Goal: Find specific page/section: Find specific page/section

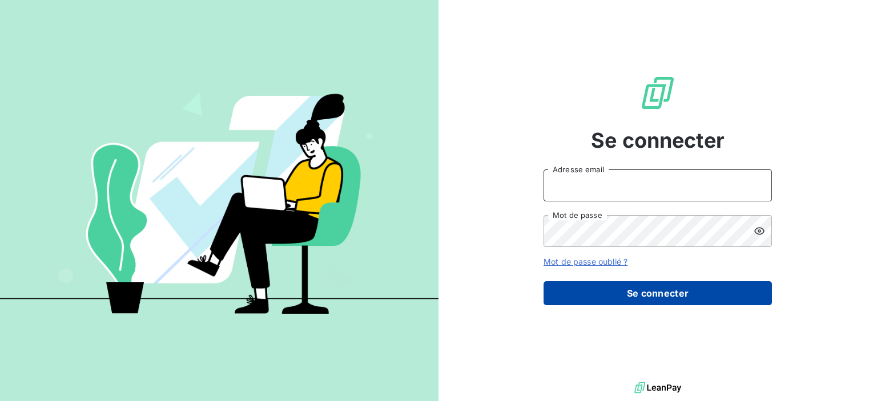
type input "[PERSON_NAME][EMAIL_ADDRESS][DOMAIN_NAME]"
click at [598, 296] on button "Se connecter" at bounding box center [658, 294] width 228 height 24
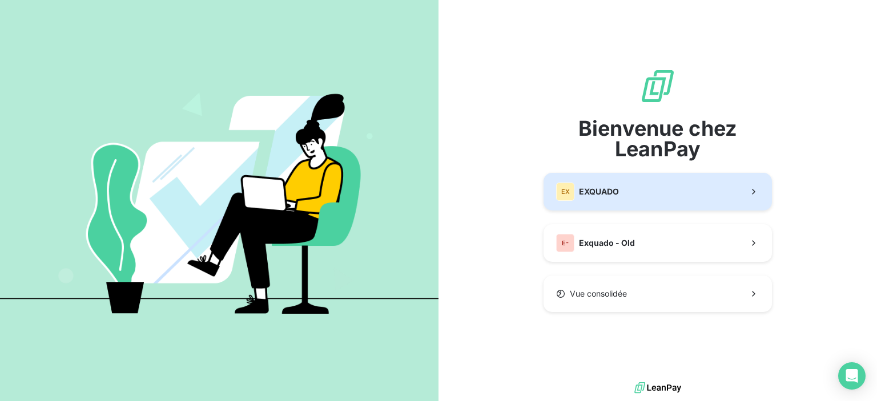
click at [609, 194] on span "EXQUADO" at bounding box center [599, 191] width 40 height 11
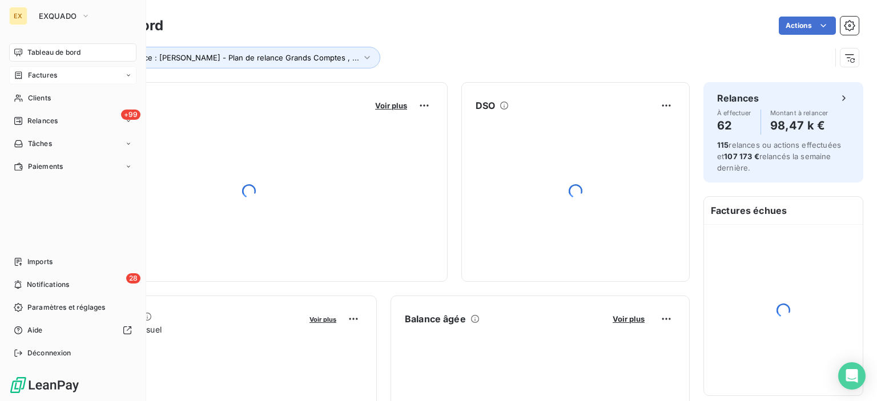
click at [50, 82] on div "Factures" at bounding box center [72, 75] width 127 height 18
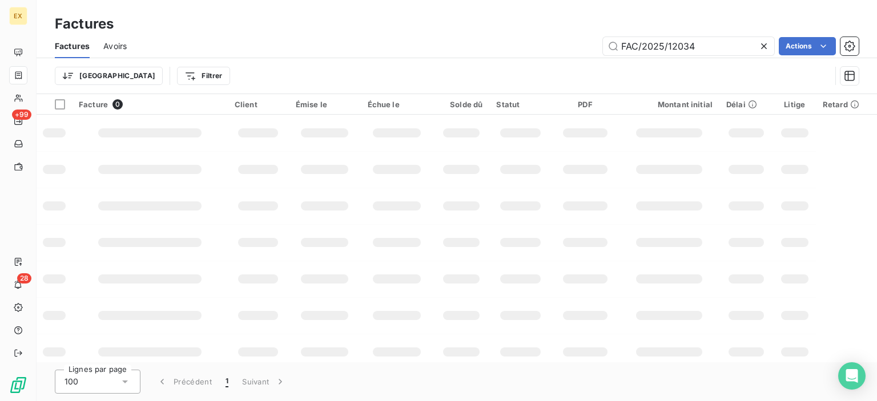
drag, startPoint x: 712, startPoint y: 46, endPoint x: 589, endPoint y: 55, distance: 123.7
click at [589, 55] on div "Factures Avoirs FAC/2025/12034 Actions" at bounding box center [457, 46] width 841 height 24
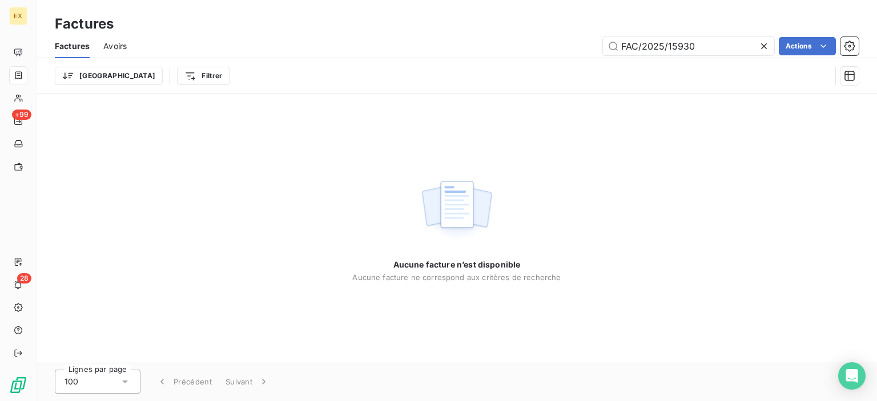
drag, startPoint x: 623, startPoint y: 44, endPoint x: 596, endPoint y: 45, distance: 26.8
click at [596, 45] on div "FAC/2025/15930 Actions" at bounding box center [499, 46] width 718 height 18
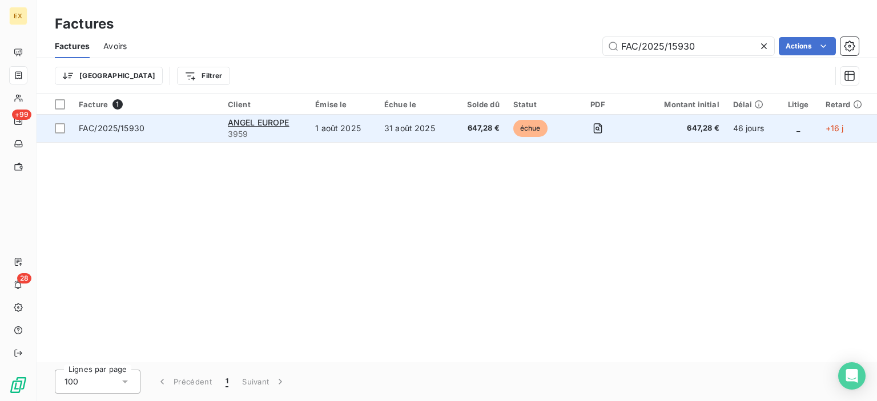
type input "FAC/2025/15930"
click at [197, 128] on span "FAC/2025/15930" at bounding box center [146, 128] width 135 height 11
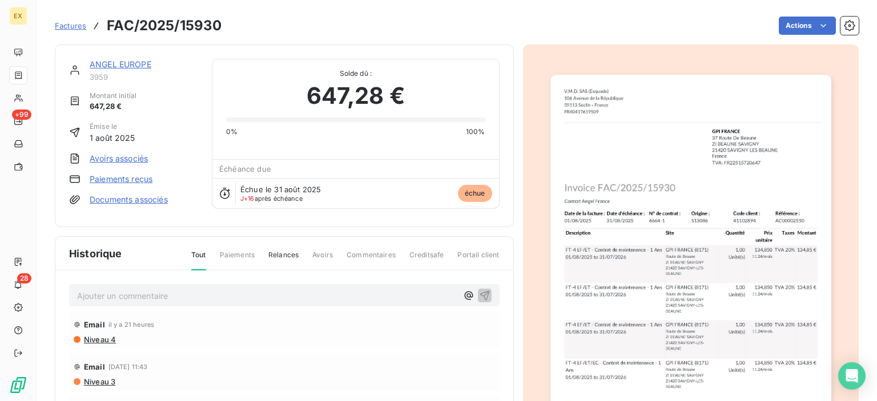
click at [136, 60] on link "ANGEL EUROPE" at bounding box center [121, 64] width 62 height 10
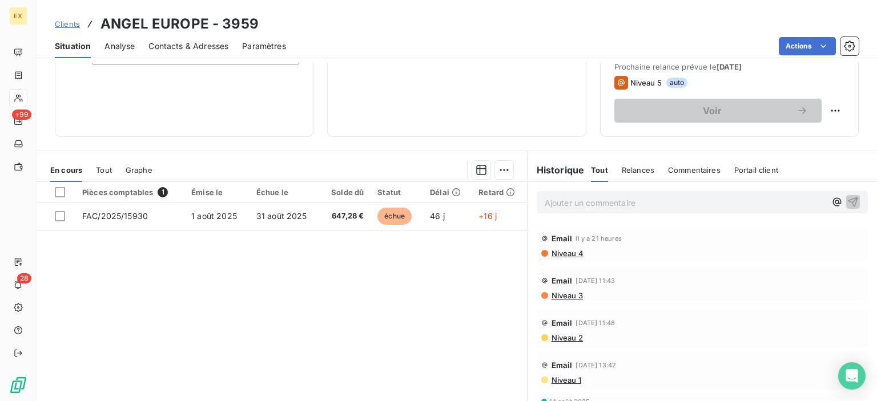
scroll to position [171, 0]
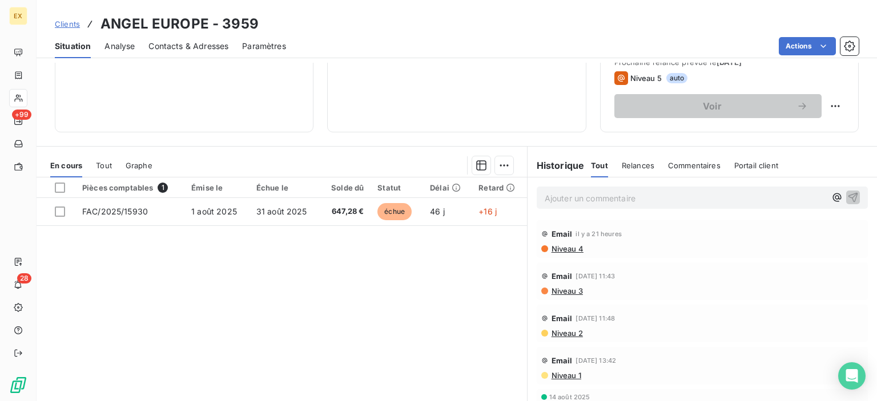
click at [610, 199] on p "Ajouter un commentaire ﻿" at bounding box center [685, 198] width 281 height 14
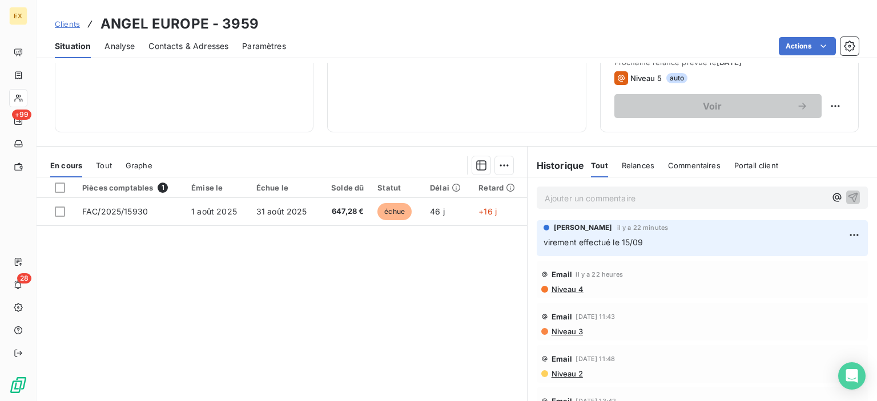
click at [60, 26] on span "Clients" at bounding box center [67, 23] width 25 height 9
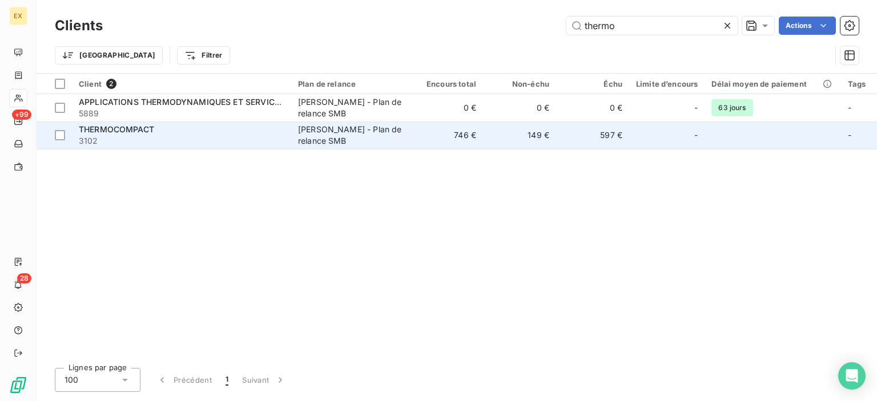
type input "thermo"
click at [217, 139] on span "3102" at bounding box center [182, 140] width 206 height 11
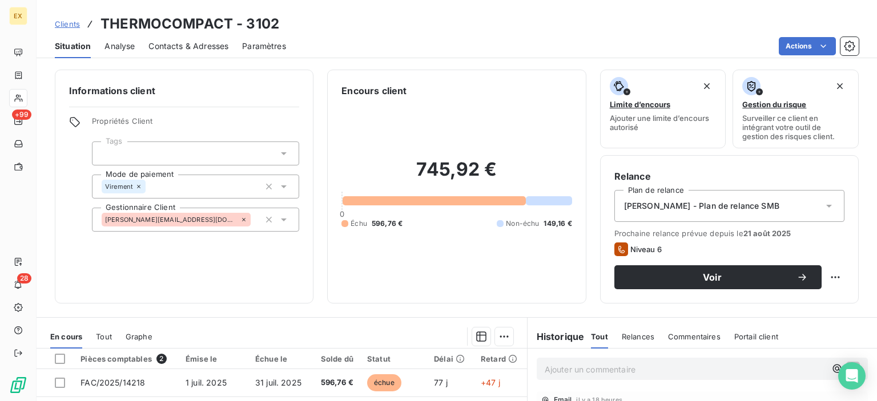
scroll to position [171, 0]
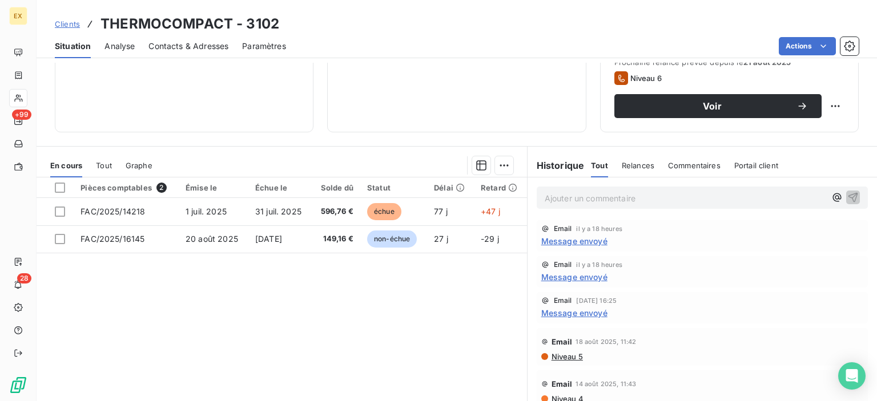
click at [581, 198] on p "Ajouter un commentaire ﻿" at bounding box center [685, 198] width 281 height 14
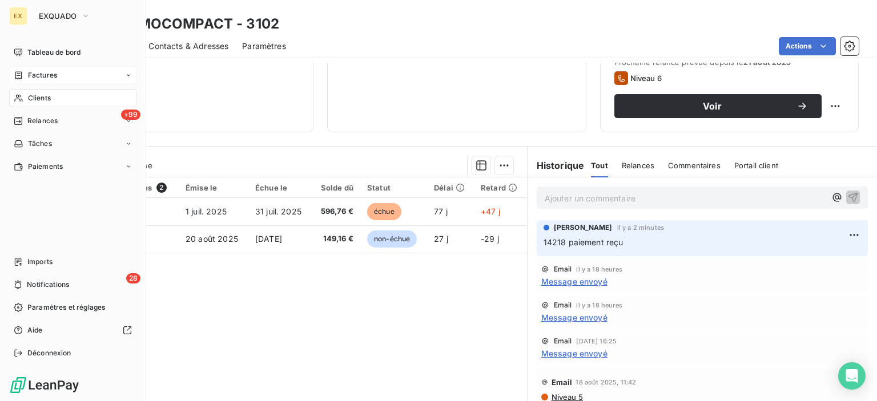
click at [25, 70] on div "Factures" at bounding box center [72, 75] width 127 height 18
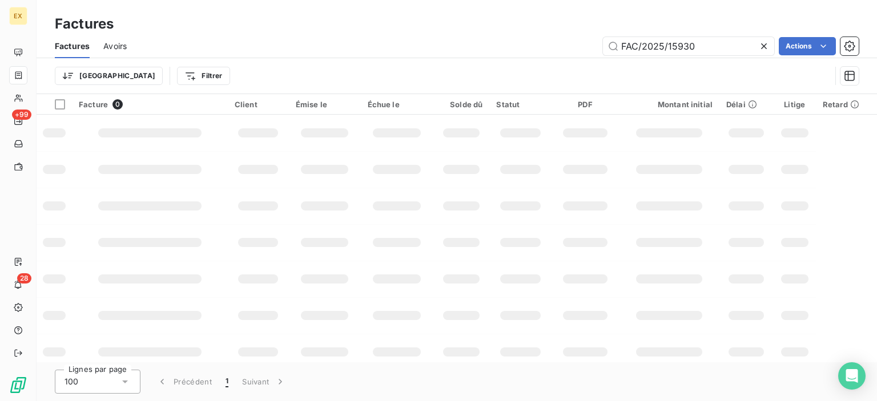
drag, startPoint x: 703, startPoint y: 50, endPoint x: 496, endPoint y: 41, distance: 207.5
click at [496, 41] on div "FAC/2025/15930 Actions" at bounding box center [499, 46] width 718 height 18
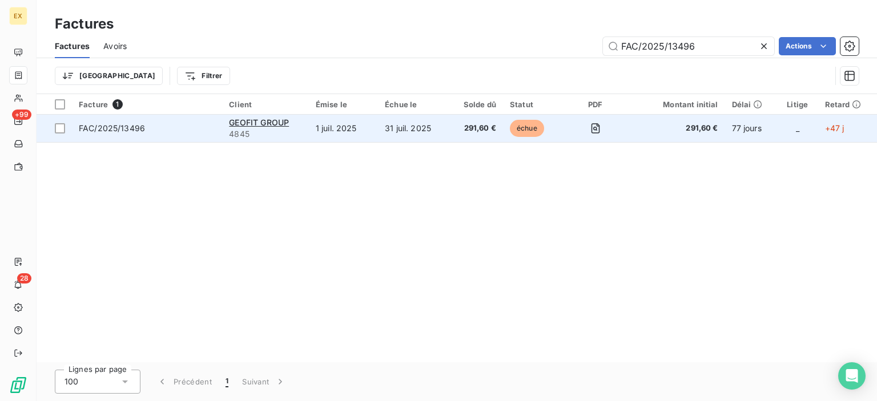
type input "FAC/2025/13496"
click at [241, 127] on div "GEOFIT GROUP" at bounding box center [265, 122] width 73 height 11
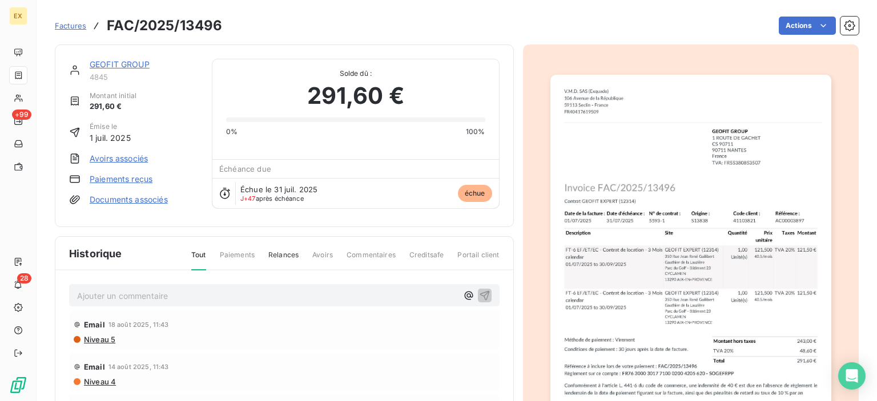
click at [132, 66] on link "GEOFIT GROUP" at bounding box center [120, 64] width 60 height 10
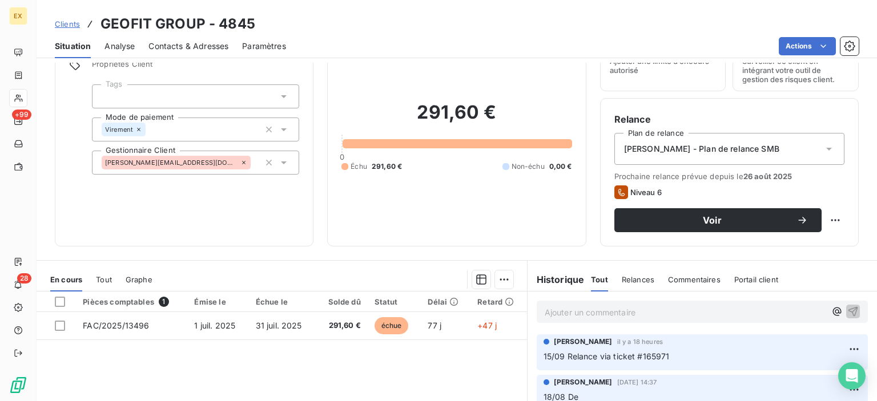
scroll to position [114, 0]
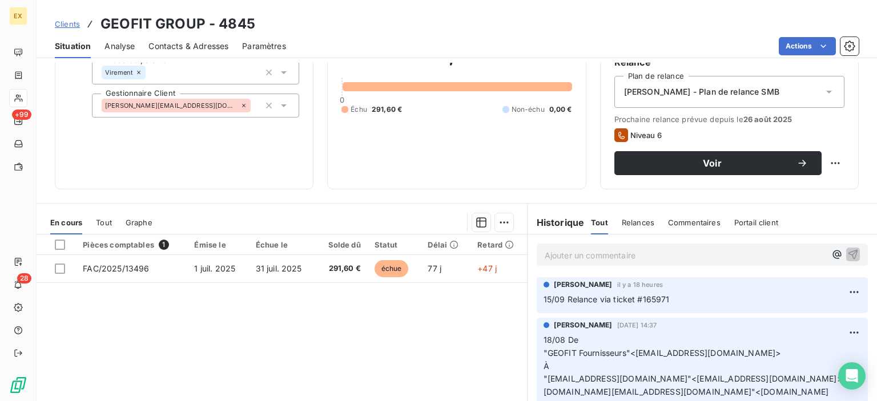
click at [585, 251] on p "Ajouter un commentaire ﻿" at bounding box center [685, 255] width 281 height 14
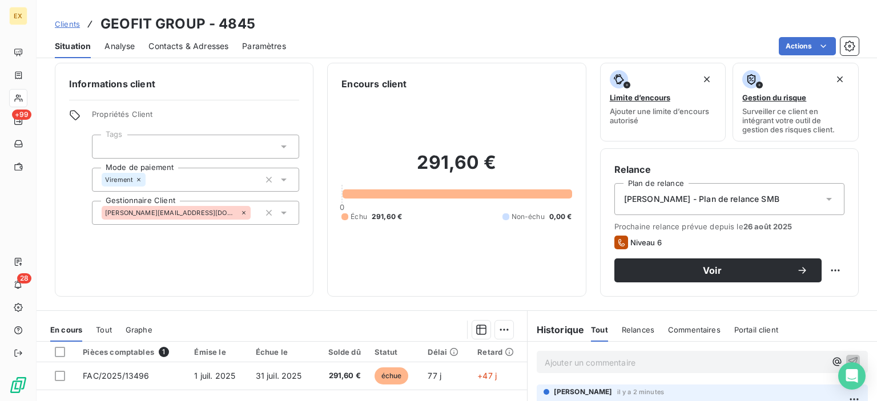
scroll to position [0, 0]
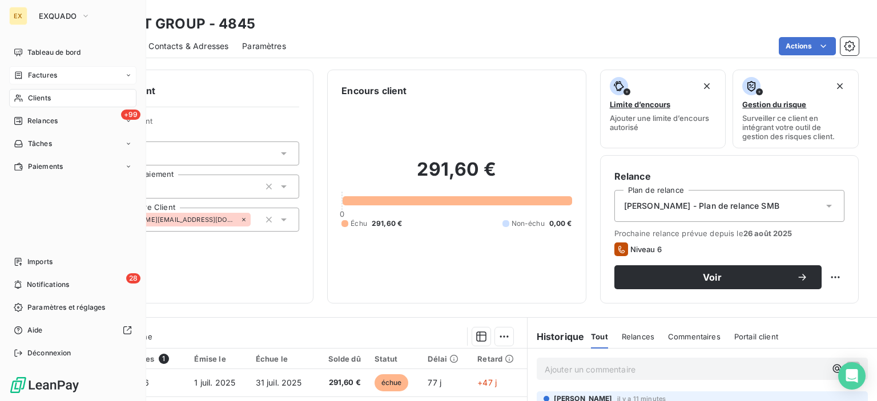
click at [32, 73] on span "Factures" at bounding box center [42, 75] width 29 height 10
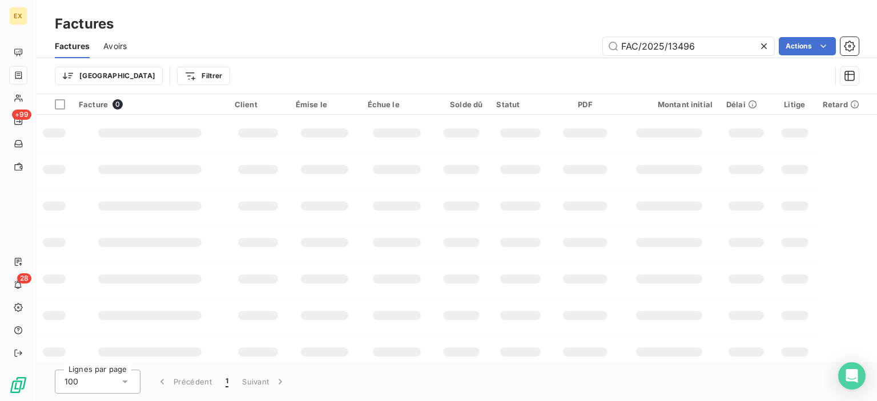
drag, startPoint x: 711, startPoint y: 46, endPoint x: 592, endPoint y: 46, distance: 119.4
click at [592, 46] on div "FAC/2025/13496 Actions" at bounding box center [499, 46] width 718 height 18
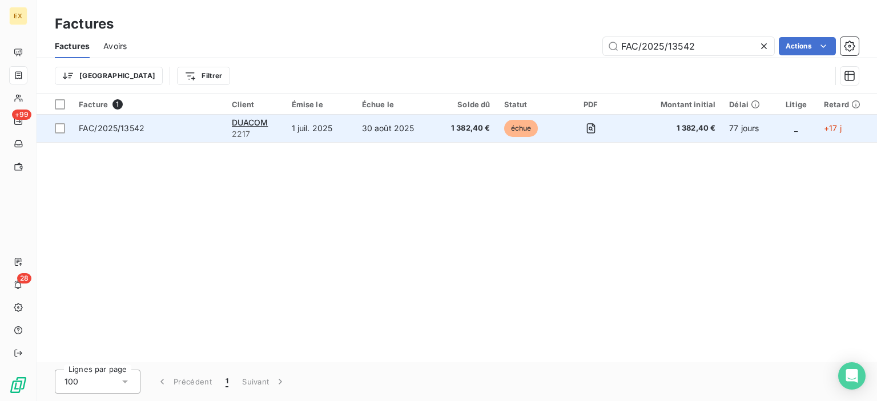
type input "FAC/2025/13542"
click at [187, 137] on td "FAC/2025/13542" at bounding box center [148, 128] width 153 height 27
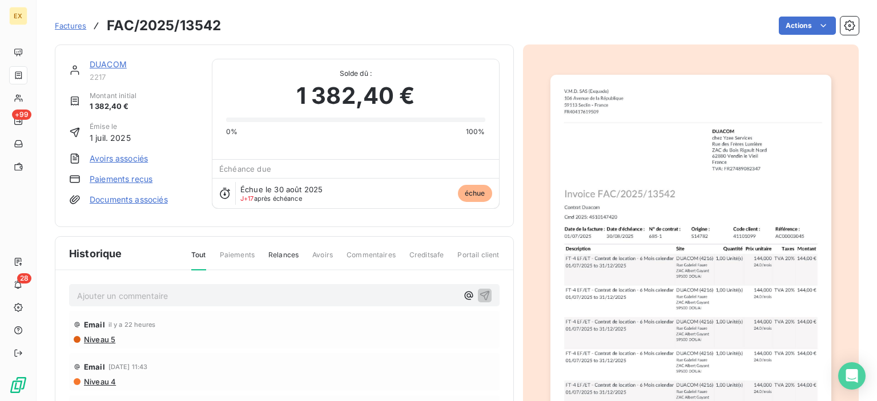
click at [113, 65] on link "DUACOM" at bounding box center [108, 64] width 37 height 10
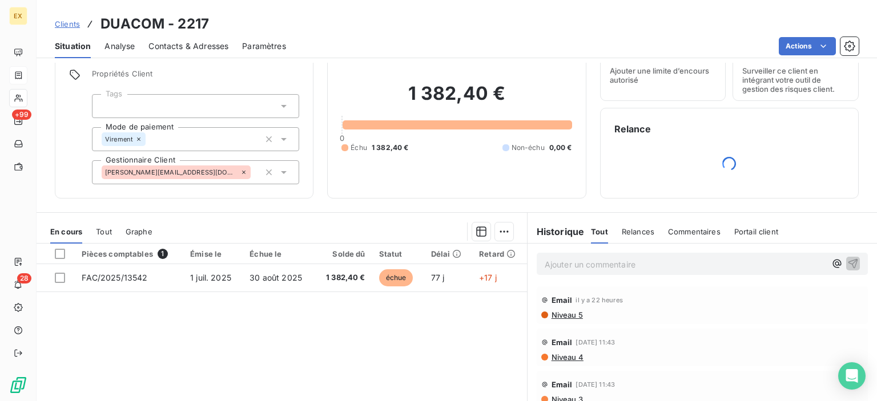
scroll to position [114, 0]
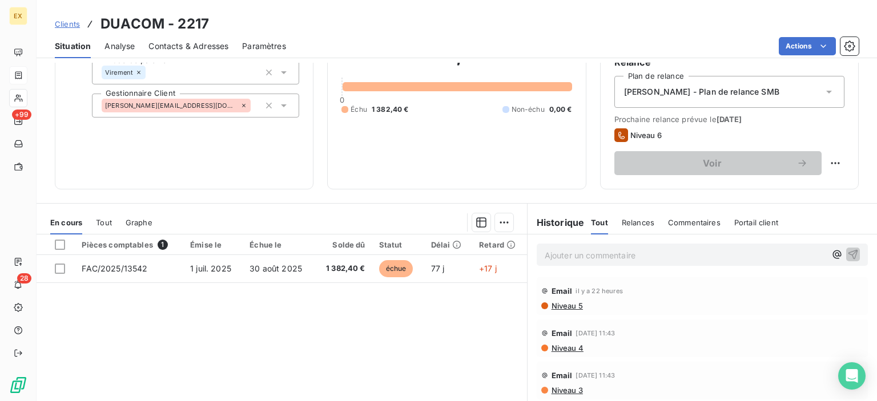
click at [634, 250] on p "Ajouter un commentaire ﻿" at bounding box center [685, 255] width 281 height 14
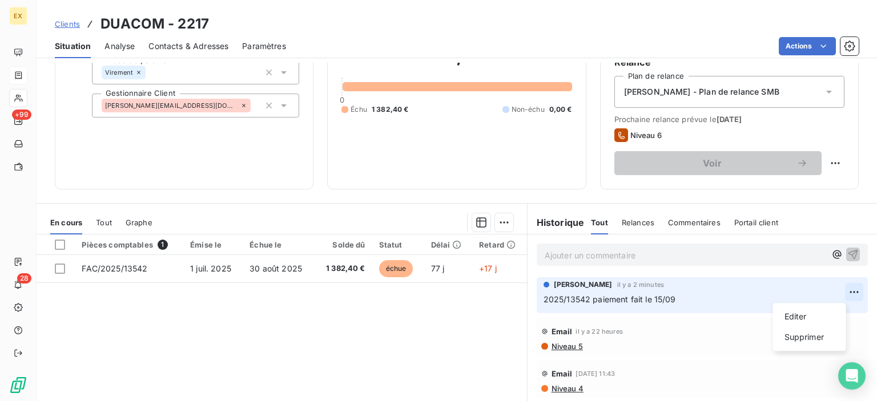
click at [831, 288] on html "EX +99 28 Clients DUACOM - 2217 Situation Analyse Contacts & Adresses Paramètre…" at bounding box center [438, 200] width 877 height 401
click at [808, 324] on div "Editer" at bounding box center [810, 317] width 64 height 18
click at [850, 298] on icon "button" at bounding box center [855, 300] width 10 height 10
click at [72, 22] on span "Clients" at bounding box center [67, 23] width 25 height 9
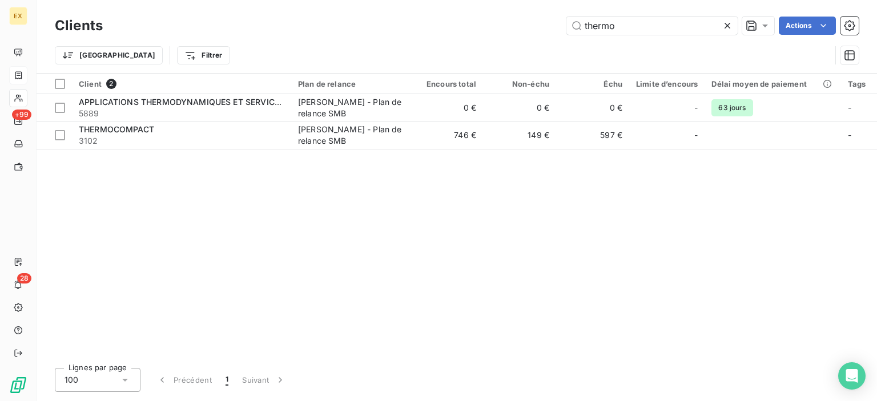
drag, startPoint x: 637, startPoint y: 33, endPoint x: 513, endPoint y: 31, distance: 124.5
click at [513, 31] on div "thermo Actions" at bounding box center [487, 26] width 742 height 18
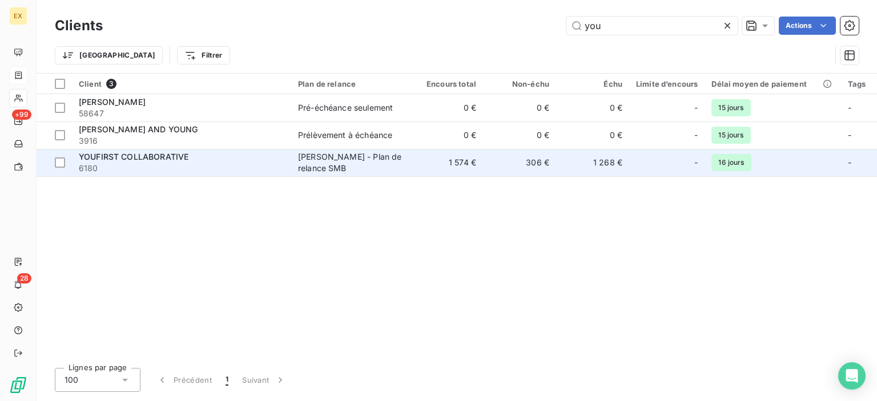
type input "you"
click at [192, 174] on td "YOUFIRST COLLABORATIVE 6180" at bounding box center [181, 162] width 219 height 27
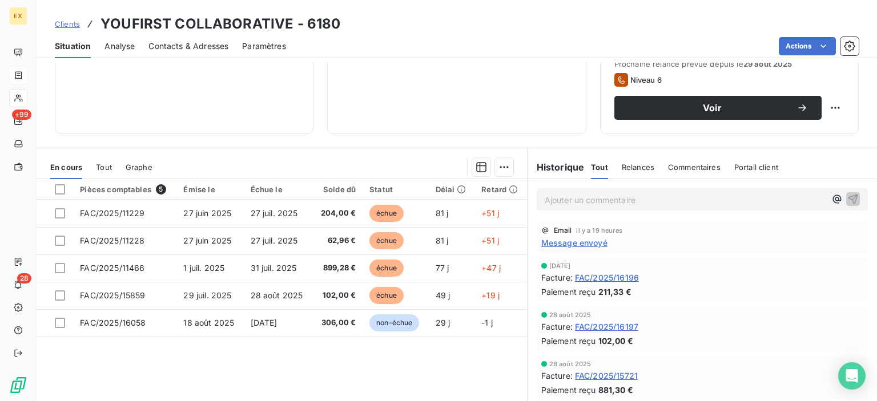
scroll to position [171, 0]
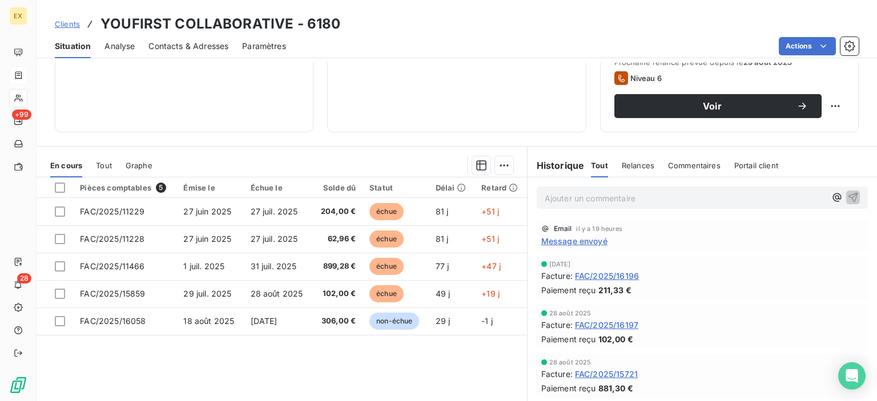
click at [570, 198] on p "Ajouter un commentaire ﻿" at bounding box center [685, 198] width 281 height 14
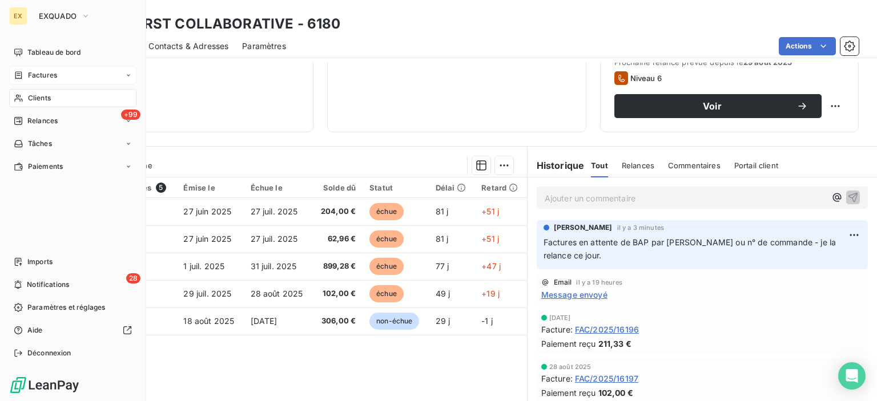
click at [30, 74] on span "Factures" at bounding box center [42, 75] width 29 height 10
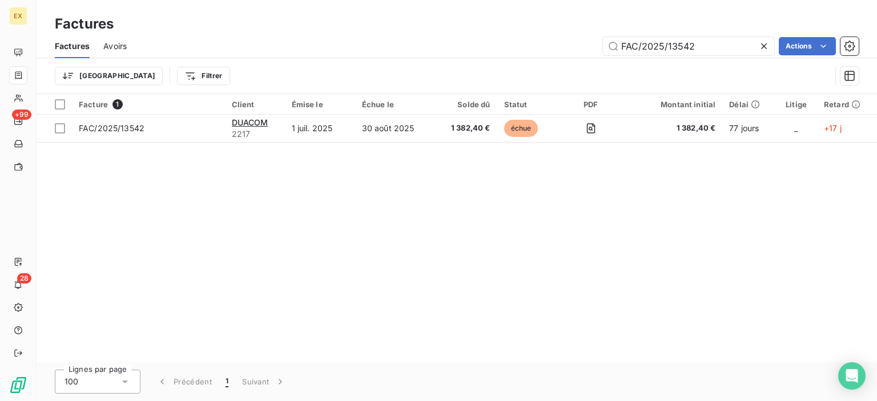
drag, startPoint x: 705, startPoint y: 47, endPoint x: 573, endPoint y: 54, distance: 132.7
click at [573, 54] on div "FAC/2025/13542 Actions" at bounding box center [499, 46] width 718 height 18
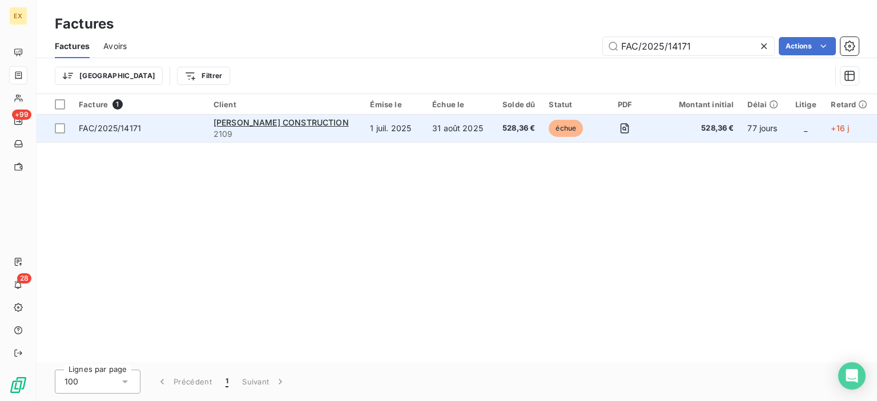
type input "FAC/2025/14171"
click at [169, 126] on span "FAC/2025/14171" at bounding box center [139, 128] width 121 height 11
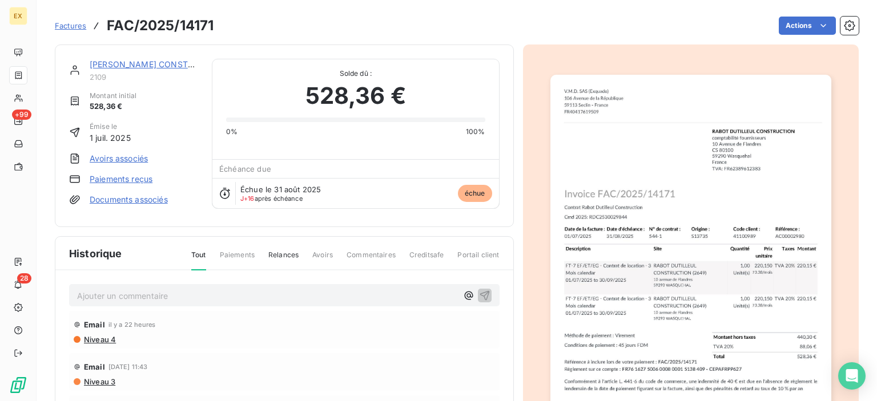
click at [140, 71] on div "[PERSON_NAME] CONSTRUCTION 2109" at bounding box center [144, 70] width 109 height 23
click at [139, 62] on link "[PERSON_NAME] CONSTRUCTION" at bounding box center [157, 64] width 135 height 10
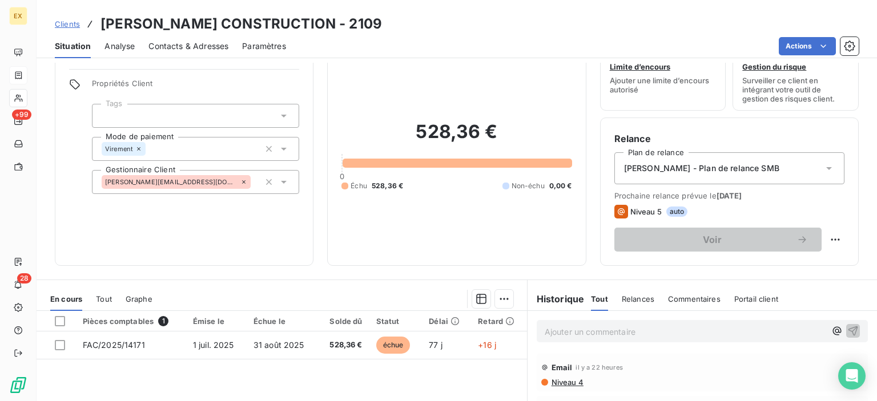
scroll to position [57, 0]
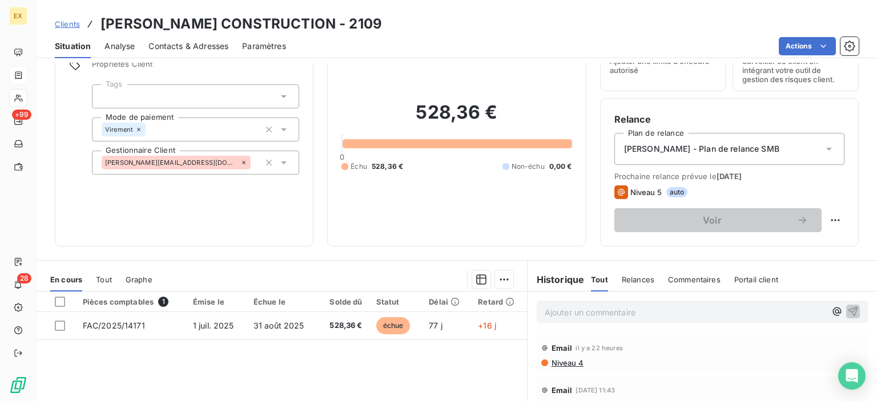
click at [555, 314] on p "Ajouter un commentaire ﻿" at bounding box center [685, 313] width 281 height 14
